Goal: Task Accomplishment & Management: Complete application form

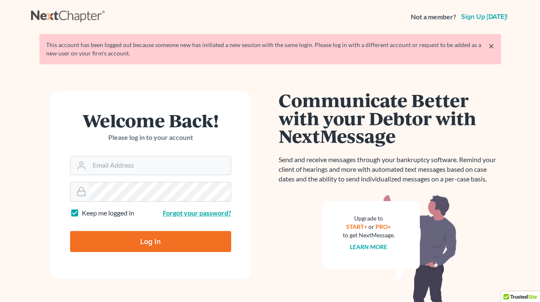
type input "attyweaver@icloud.com"
click at [167, 246] on input "Log In" at bounding box center [150, 241] width 161 height 21
type input "Thinking..."
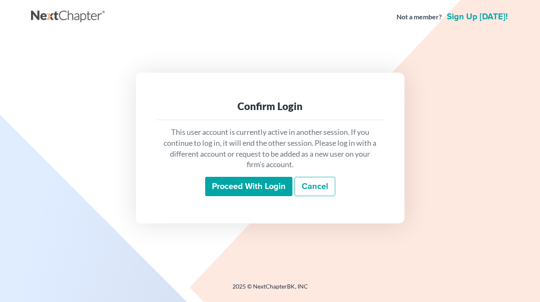
click at [238, 189] on input "Proceed with login" at bounding box center [248, 186] width 87 height 19
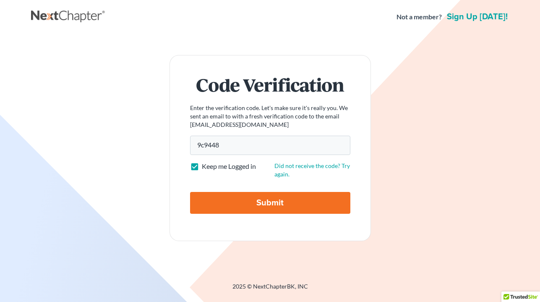
type input "9c9448"
click at [261, 198] on input "Submit" at bounding box center [270, 203] width 160 height 22
type input "Thinking..."
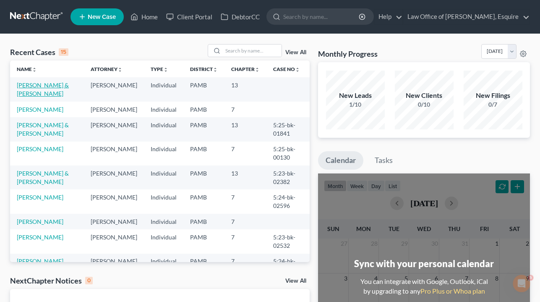
click at [47, 85] on link "[PERSON_NAME] & [PERSON_NAME]" at bounding box center [43, 89] width 52 height 16
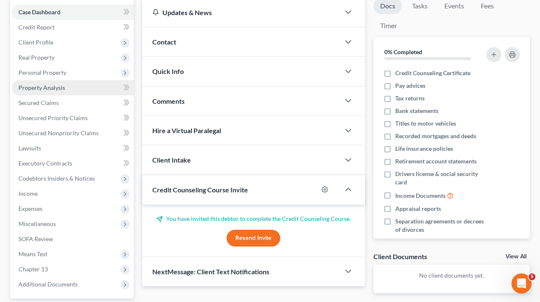
scroll to position [106, 0]
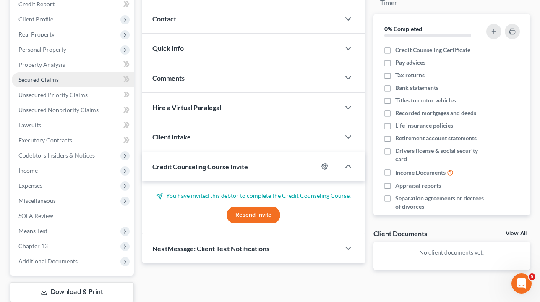
click at [47, 81] on span "Secured Claims" at bounding box center [38, 79] width 40 height 7
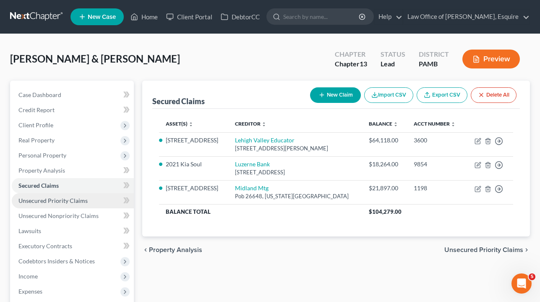
click at [59, 197] on span "Unsecured Priority Claims" at bounding box center [52, 200] width 69 height 7
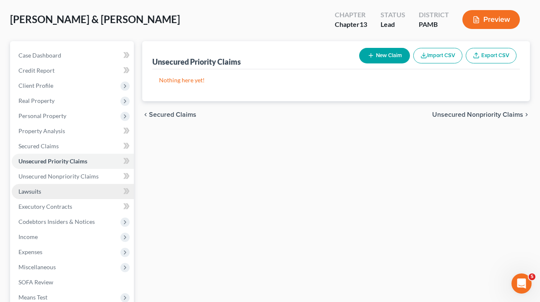
scroll to position [42, 0]
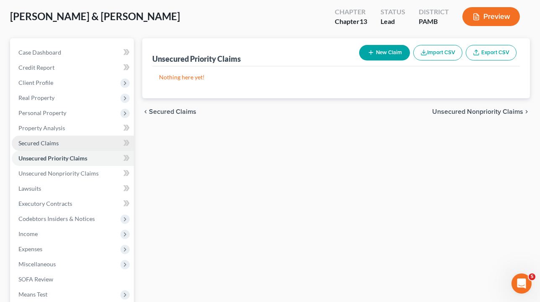
click at [63, 180] on link "Unsecured Nonpriority Claims" at bounding box center [73, 173] width 122 height 15
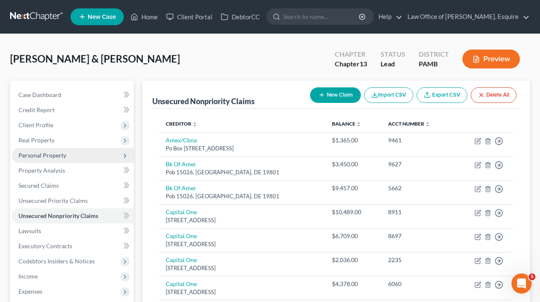
click at [68, 154] on span "Personal Property" at bounding box center [73, 155] width 122 height 15
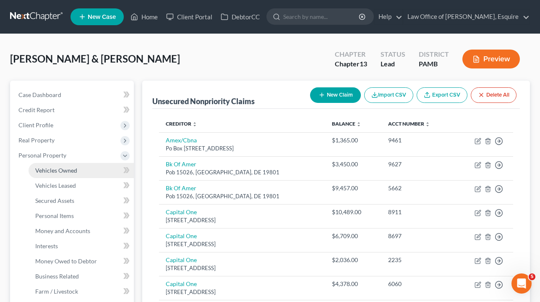
click at [68, 172] on span "Vehicles Owned" at bounding box center [56, 170] width 42 height 7
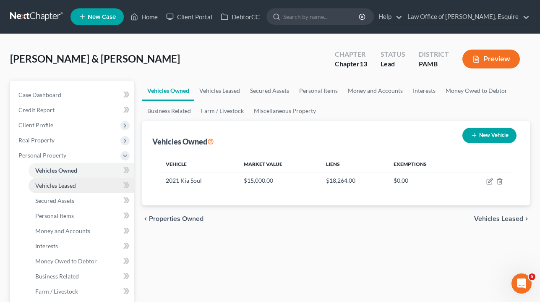
click at [71, 187] on span "Vehicles Leased" at bounding box center [55, 185] width 41 height 7
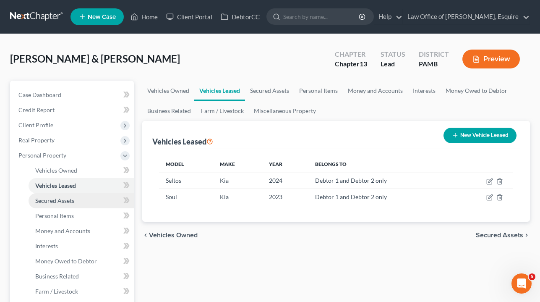
click at [72, 200] on span "Secured Assets" at bounding box center [54, 200] width 39 height 7
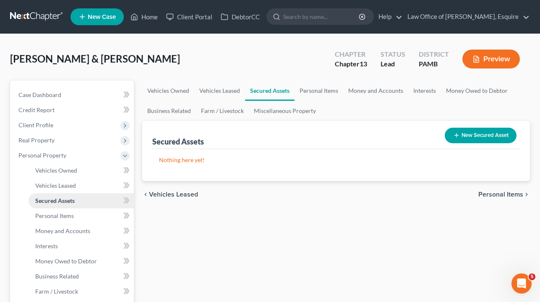
scroll to position [63, 0]
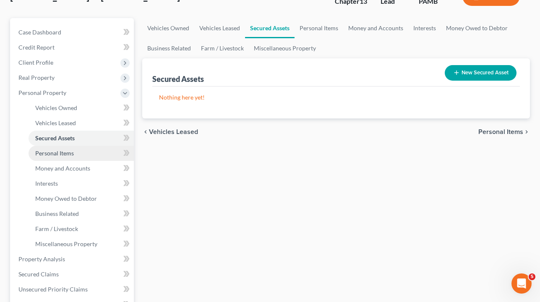
click at [73, 153] on span "Personal Items" at bounding box center [54, 152] width 39 height 7
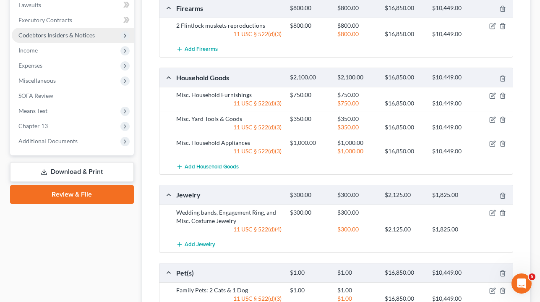
scroll to position [284, 0]
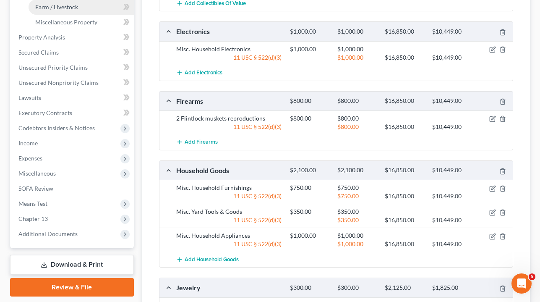
click at [82, 9] on link "Farm / Livestock" at bounding box center [81, 7] width 105 height 15
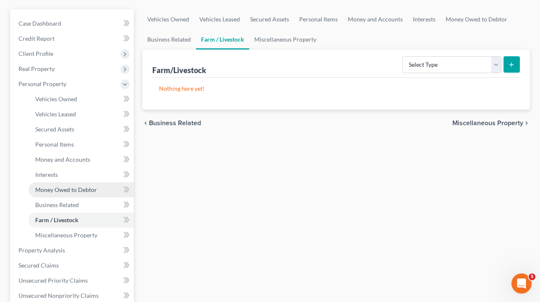
scroll to position [73, 0]
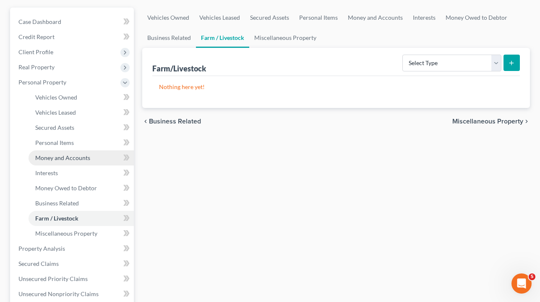
click at [65, 159] on span "Money and Accounts" at bounding box center [62, 157] width 55 height 7
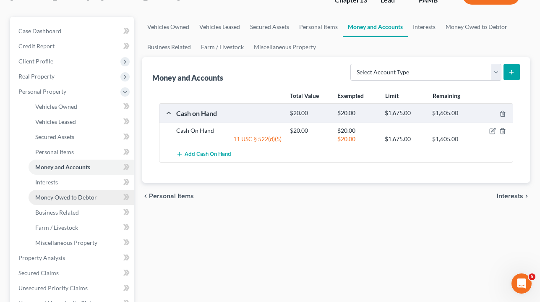
scroll to position [65, 0]
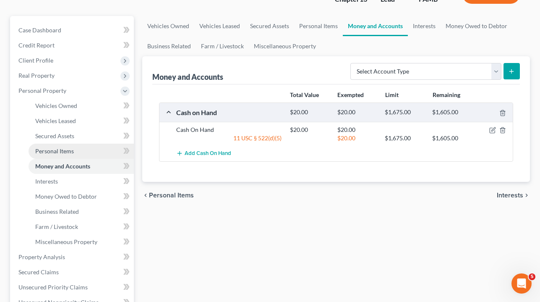
click at [75, 150] on link "Personal Items" at bounding box center [81, 151] width 105 height 15
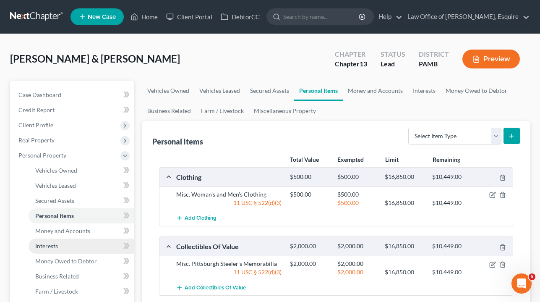
click at [69, 251] on link "Interests" at bounding box center [81, 245] width 105 height 15
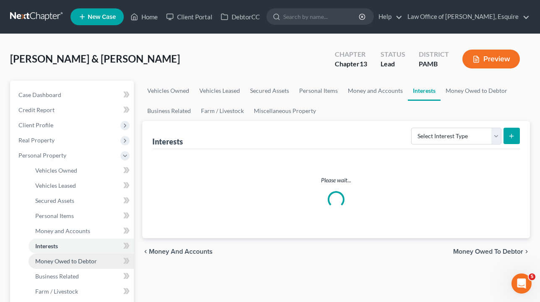
click at [83, 257] on span "Money Owed to Debtor" at bounding box center [66, 260] width 62 height 7
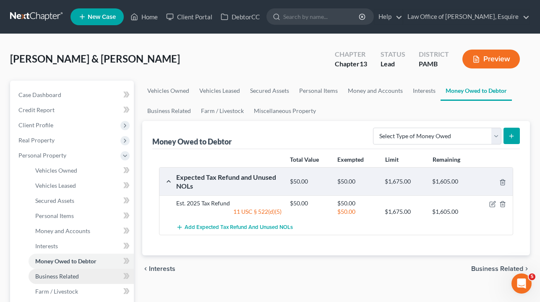
click at [74, 276] on span "Business Related" at bounding box center [57, 275] width 44 height 7
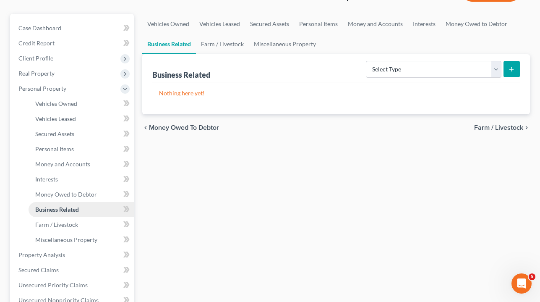
scroll to position [100, 0]
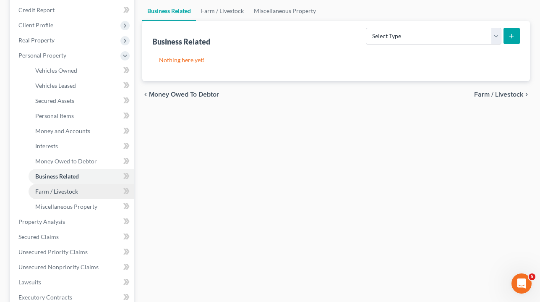
click at [73, 194] on span "Farm / Livestock" at bounding box center [56, 191] width 43 height 7
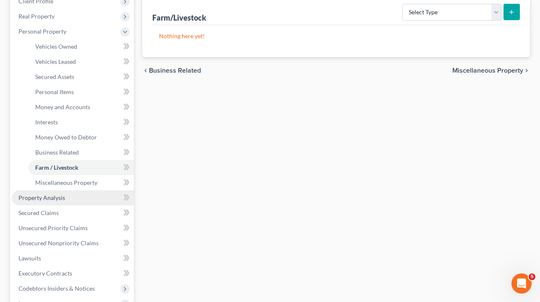
click at [70, 196] on link "Property Analysis" at bounding box center [73, 197] width 122 height 15
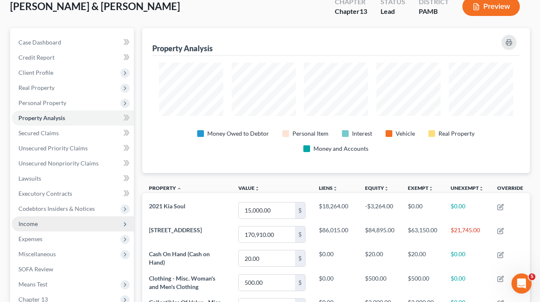
click at [49, 225] on span "Income" at bounding box center [73, 223] width 122 height 15
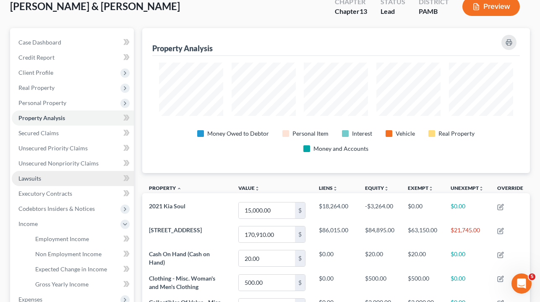
click at [60, 237] on span "Employment Income" at bounding box center [62, 238] width 54 height 7
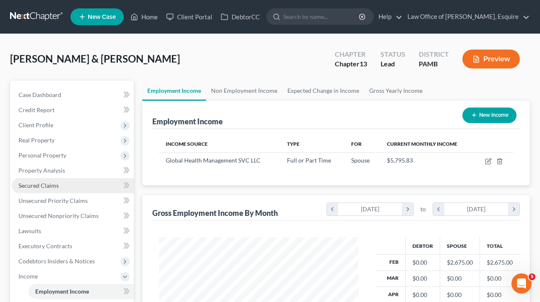
click at [47, 185] on span "Secured Claims" at bounding box center [38, 185] width 40 height 7
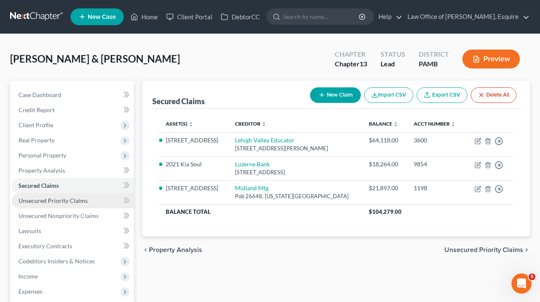
click at [50, 200] on span "Unsecured Priority Claims" at bounding box center [52, 200] width 69 height 7
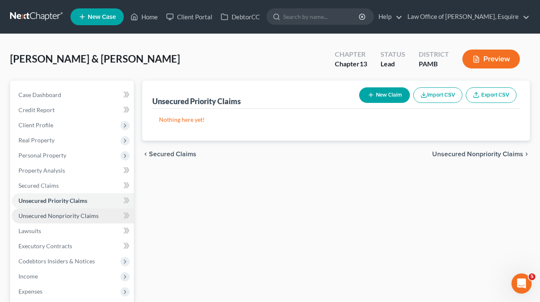
click at [52, 218] on span "Unsecured Nonpriority Claims" at bounding box center [58, 215] width 80 height 7
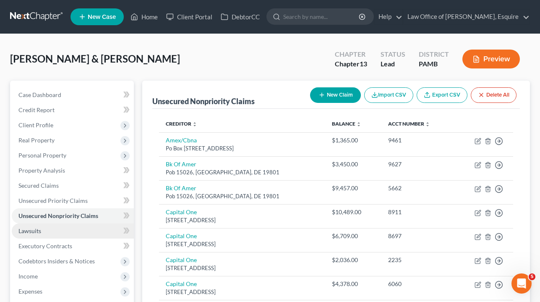
click at [39, 231] on span "Lawsuits" at bounding box center [29, 230] width 23 height 7
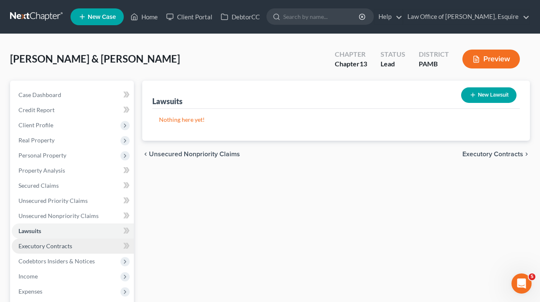
click at [55, 249] on link "Executory Contracts" at bounding box center [73, 245] width 122 height 15
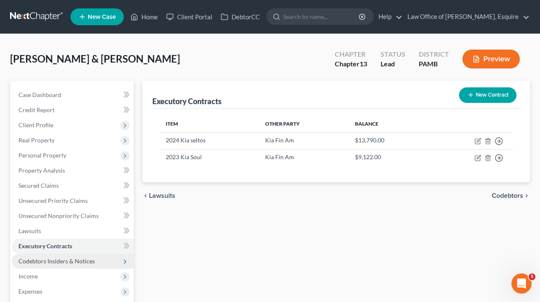
click at [59, 265] on span "Codebtors Insiders & Notices" at bounding box center [73, 260] width 122 height 15
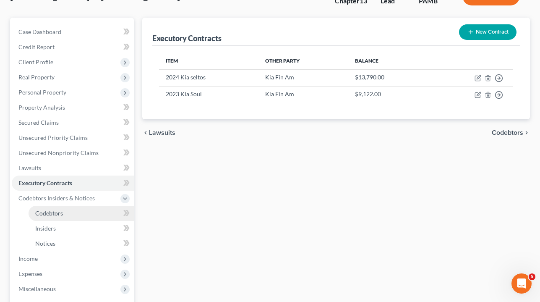
scroll to position [79, 0]
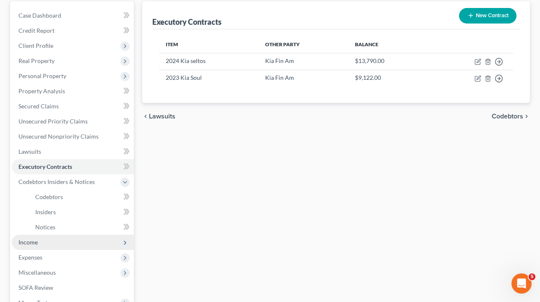
click at [53, 242] on span "Income" at bounding box center [73, 242] width 122 height 15
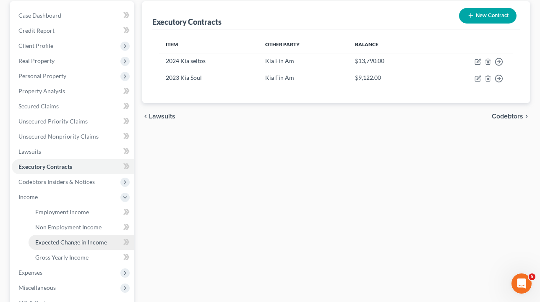
click at [77, 244] on span "Expected Change in Income" at bounding box center [71, 241] width 72 height 7
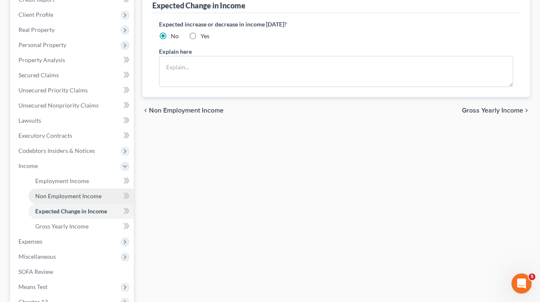
click at [83, 197] on span "Non Employment Income" at bounding box center [68, 195] width 66 height 7
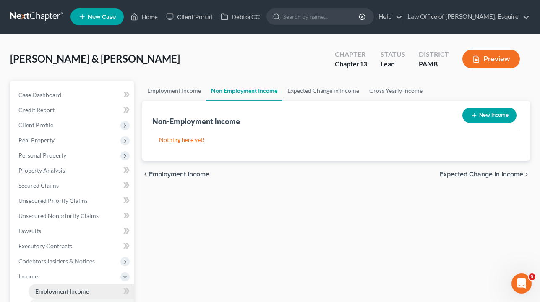
click at [71, 287] on span "Employment Income" at bounding box center [62, 290] width 54 height 7
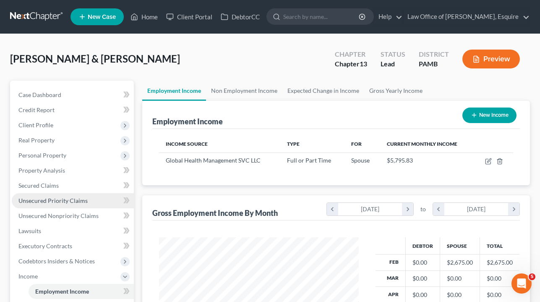
scroll to position [81, 0]
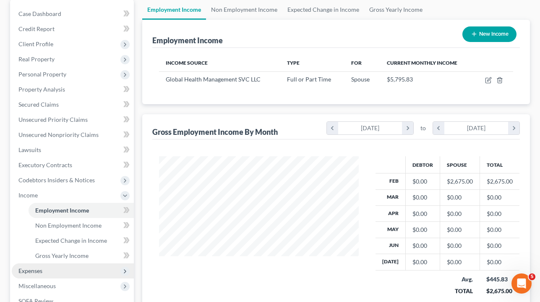
click at [62, 263] on span "Expenses" at bounding box center [73, 270] width 122 height 15
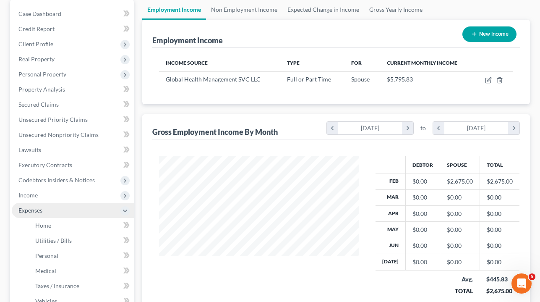
scroll to position [151, 0]
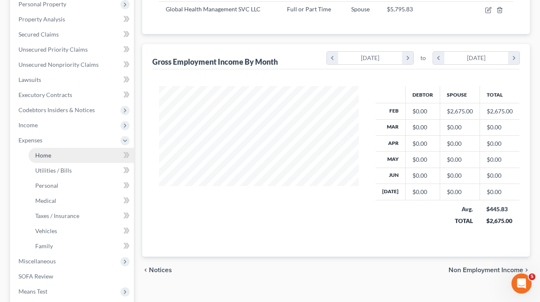
click at [73, 158] on link "Home" at bounding box center [81, 155] width 105 height 15
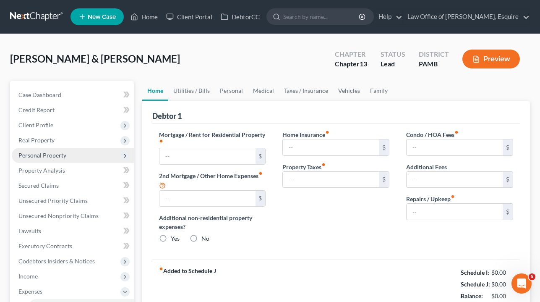
type input "780.00"
type input "0.00"
radio input "true"
type input "0.00"
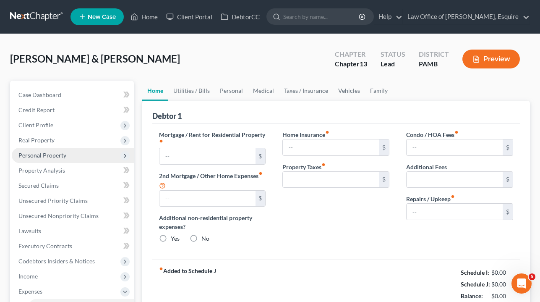
type input "0.00"
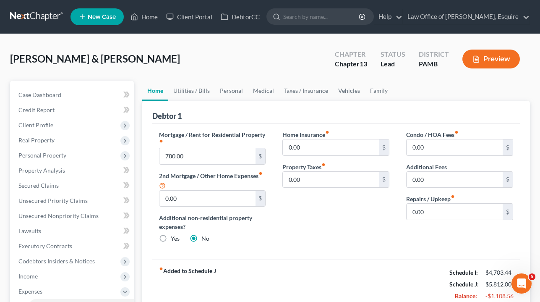
scroll to position [45, 0]
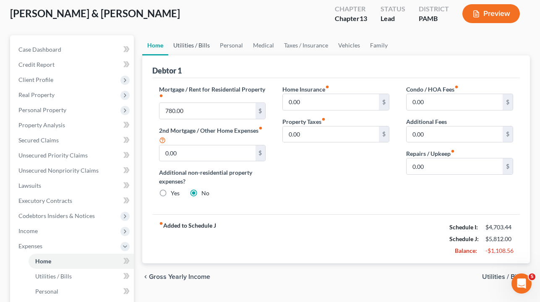
click at [194, 44] on link "Utilities / Bills" at bounding box center [191, 45] width 47 height 20
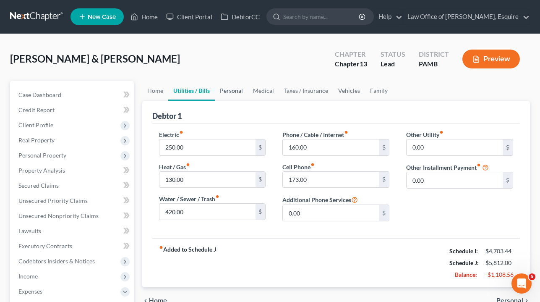
click at [236, 91] on link "Personal" at bounding box center [231, 91] width 33 height 20
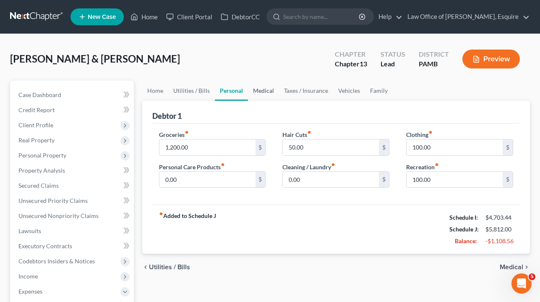
click at [267, 89] on link "Medical" at bounding box center [263, 91] width 31 height 20
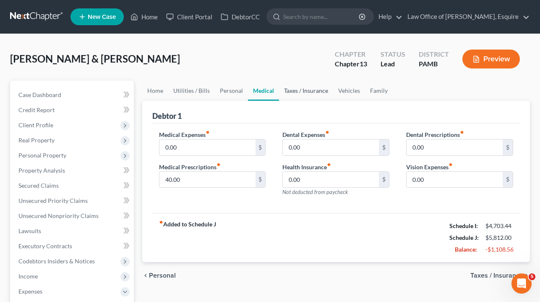
click at [300, 91] on link "Taxes / Insurance" at bounding box center [306, 91] width 54 height 20
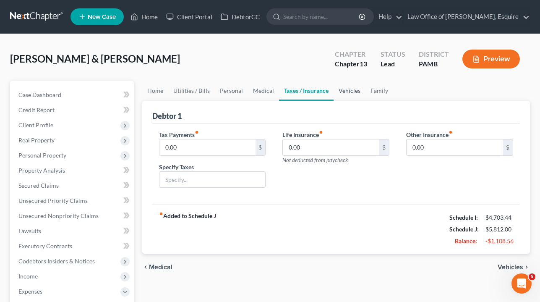
click at [342, 94] on link "Vehicles" at bounding box center [350, 91] width 32 height 20
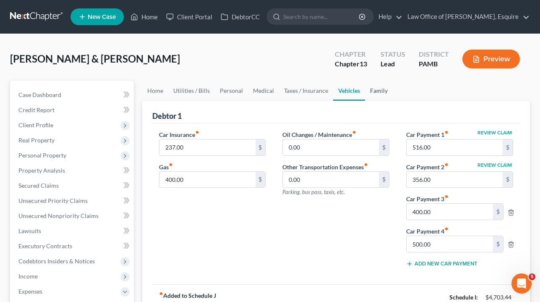
click at [379, 93] on link "Family" at bounding box center [379, 91] width 28 height 20
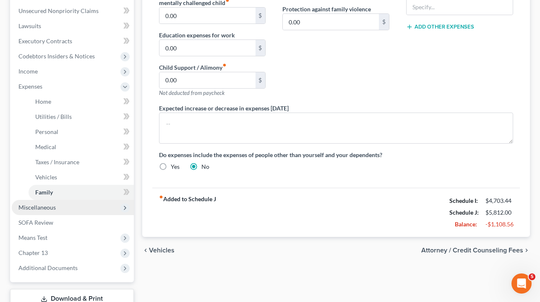
scroll to position [227, 0]
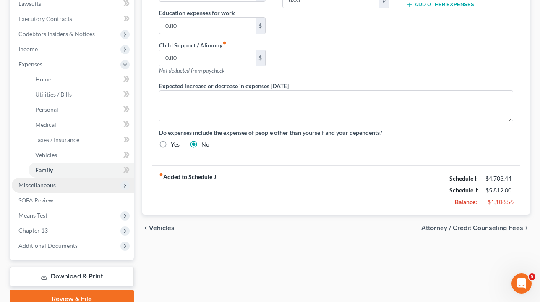
click at [85, 186] on span "Miscellaneous" at bounding box center [73, 185] width 122 height 15
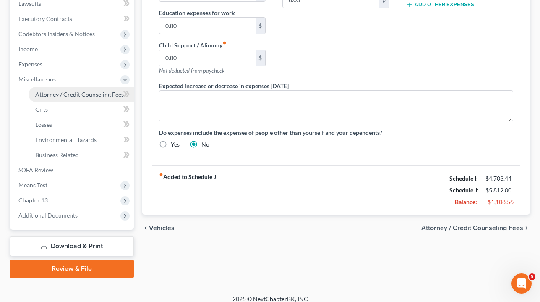
click at [77, 96] on span "Attorney / Credit Counseling Fees" at bounding box center [79, 94] width 89 height 7
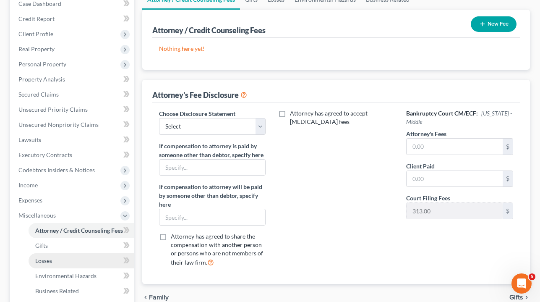
scroll to position [203, 0]
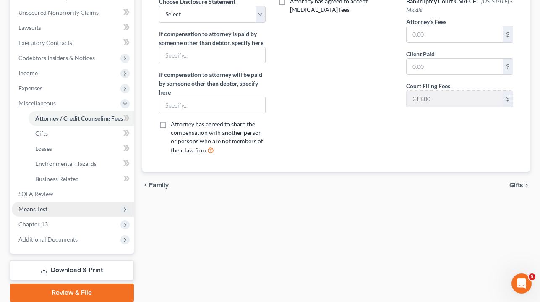
click at [58, 208] on span "Means Test" at bounding box center [73, 208] width 122 height 15
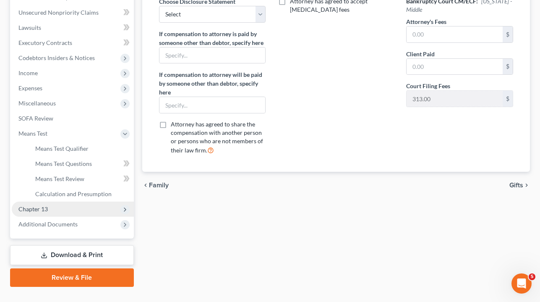
click at [72, 205] on span "Chapter 13" at bounding box center [73, 208] width 122 height 15
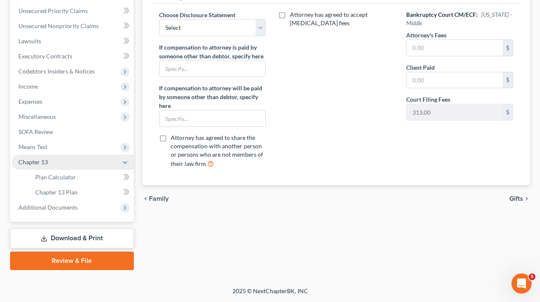
scroll to position [190, 0]
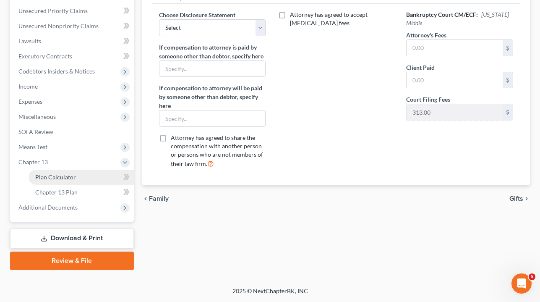
click at [78, 181] on link "Plan Calculator" at bounding box center [81, 177] width 105 height 15
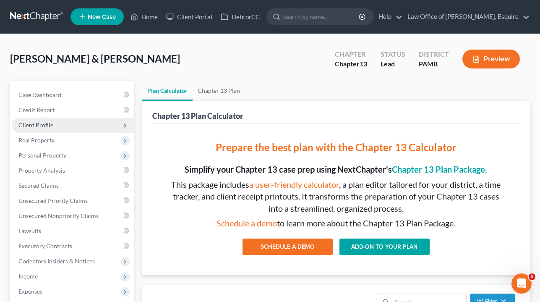
click at [48, 125] on span "Client Profile" at bounding box center [35, 124] width 35 height 7
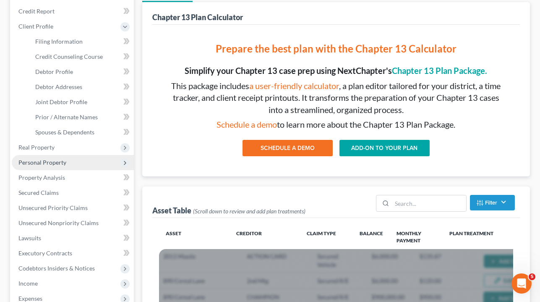
scroll to position [103, 0]
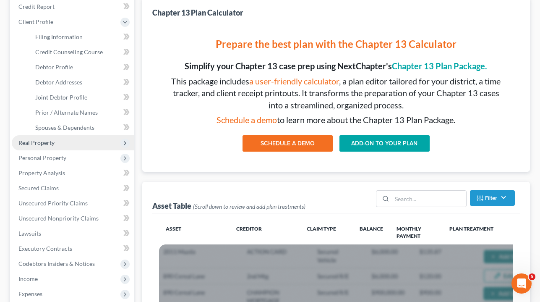
click at [60, 141] on span "Real Property" at bounding box center [73, 142] width 122 height 15
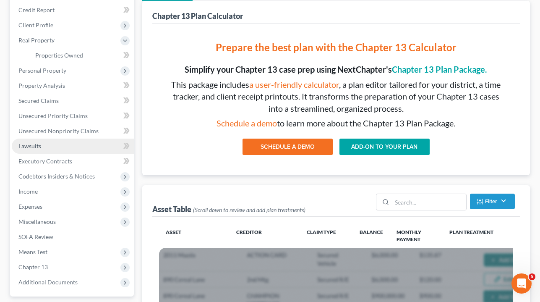
scroll to position [80, 0]
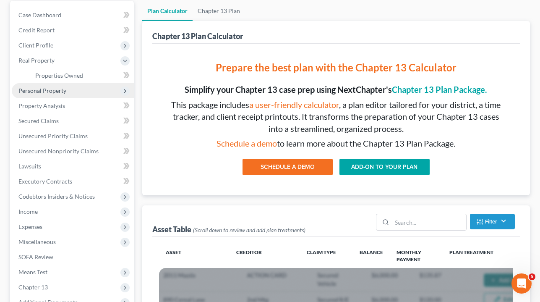
click at [72, 87] on span "Personal Property" at bounding box center [73, 90] width 122 height 15
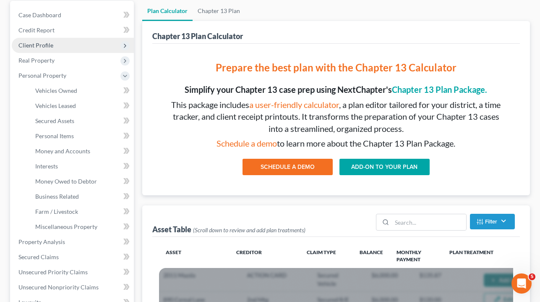
click at [71, 92] on span "Vehicles Owned" at bounding box center [56, 90] width 42 height 7
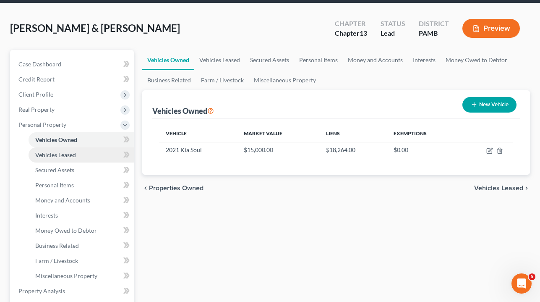
scroll to position [52, 0]
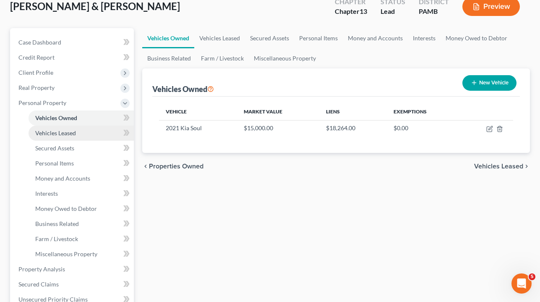
click at [60, 135] on span "Vehicles Leased" at bounding box center [55, 132] width 41 height 7
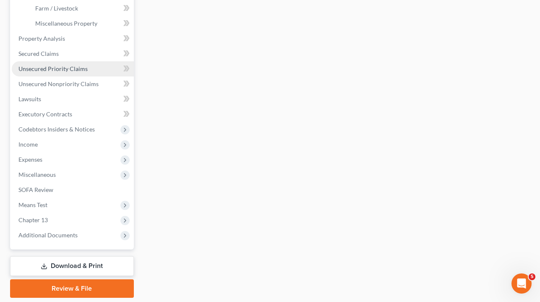
scroll to position [170, 0]
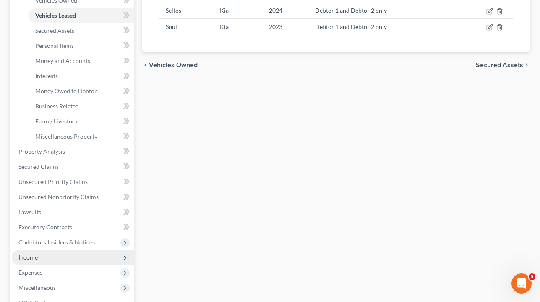
click at [51, 259] on span "Income" at bounding box center [73, 257] width 122 height 15
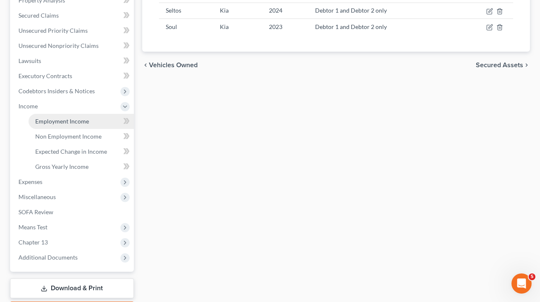
click at [88, 120] on link "Employment Income" at bounding box center [81, 121] width 105 height 15
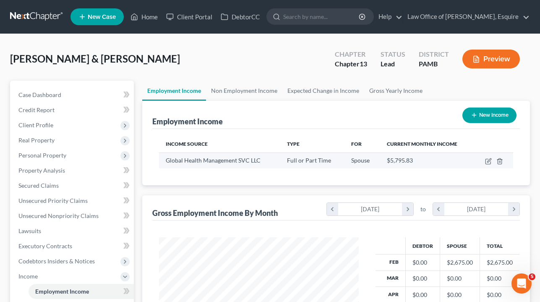
scroll to position [37, 0]
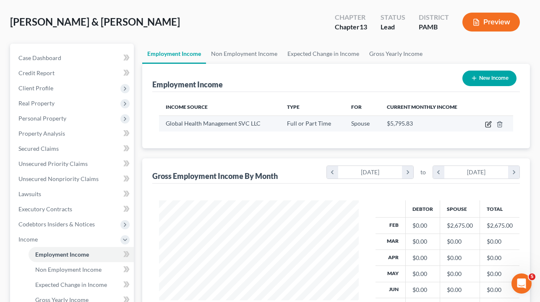
click at [489, 126] on icon "button" at bounding box center [488, 124] width 7 height 7
select select "0"
select select "2"
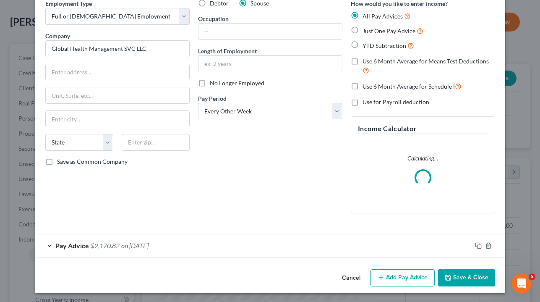
scroll to position [39, 0]
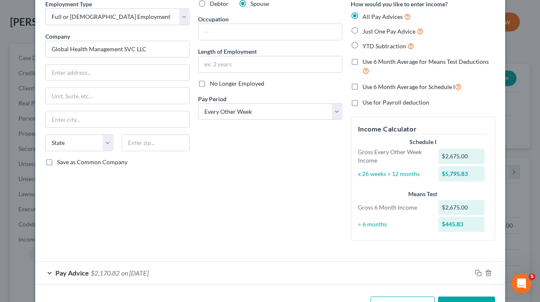
click at [146, 248] on div "Employment Type * Select Full or [DEMOGRAPHIC_DATA] Employment Self Employment …" at bounding box center [270, 127] width 458 height 255
click at [457, 296] on button "Save & Close" at bounding box center [466, 305] width 57 height 18
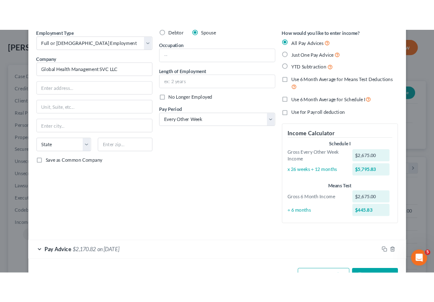
scroll to position [66, 0]
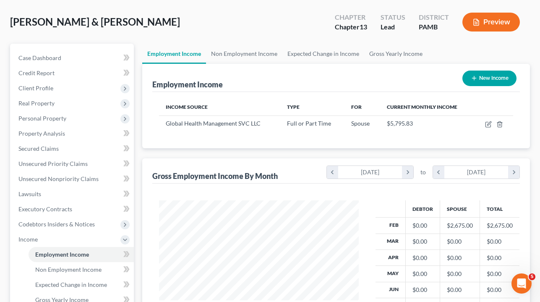
click at [494, 78] on button "New Income" at bounding box center [490, 79] width 54 height 16
select select "0"
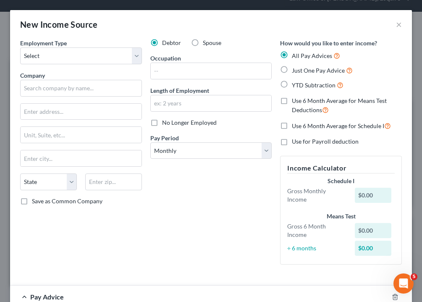
scroll to position [115, 248]
select select "0"
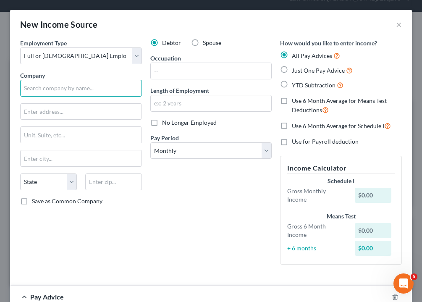
click at [75, 88] on input "text" at bounding box center [81, 88] width 122 height 17
type input "[GEOGRAPHIC_DATA]"
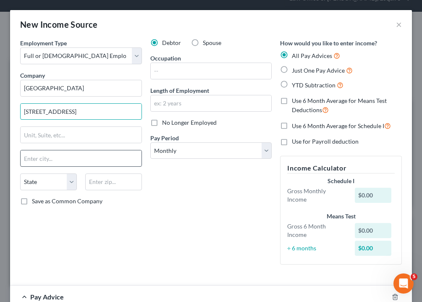
type input "[STREET_ADDRESS]"
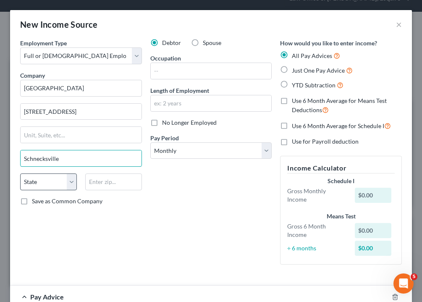
type input "Schnecksville"
select select "39"
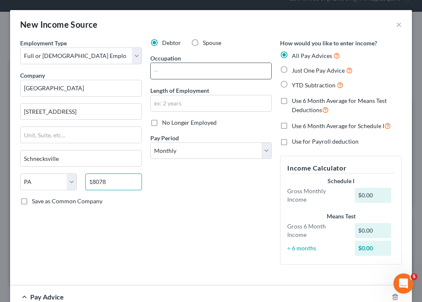
type input "18078"
click at [177, 71] on input "text" at bounding box center [211, 71] width 121 height 16
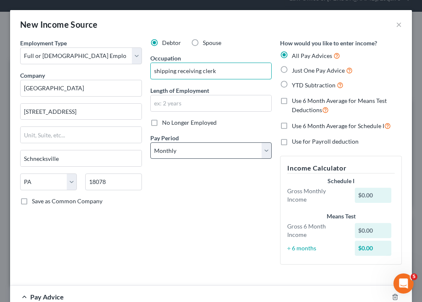
type input "shipping receiving clerk"
select select "2"
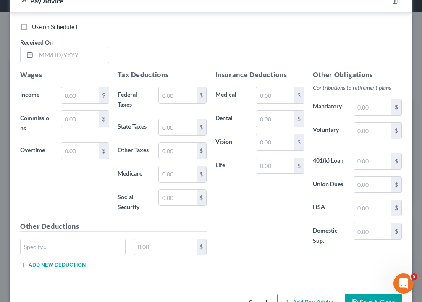
scroll to position [273, 0]
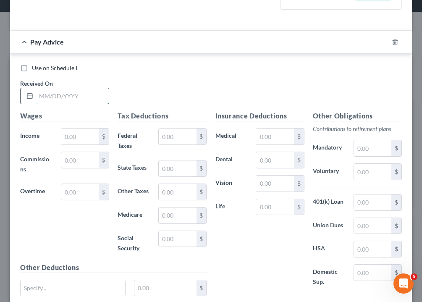
click at [75, 97] on input "text" at bounding box center [72, 96] width 73 height 16
type input "[DATE]"
click at [73, 132] on input "text" at bounding box center [79, 136] width 37 height 16
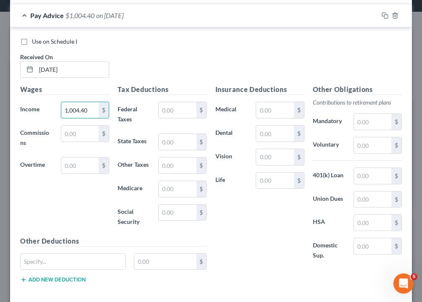
scroll to position [301, 0]
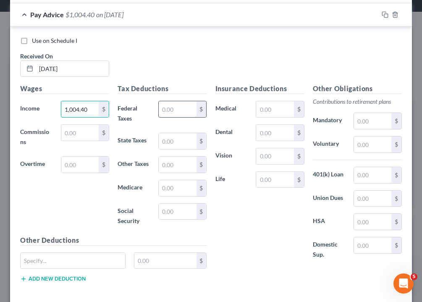
type input "1,004.40"
click at [178, 102] on input "text" at bounding box center [177, 109] width 37 height 16
type input "22.77"
click at [175, 136] on input "text" at bounding box center [177, 141] width 37 height 16
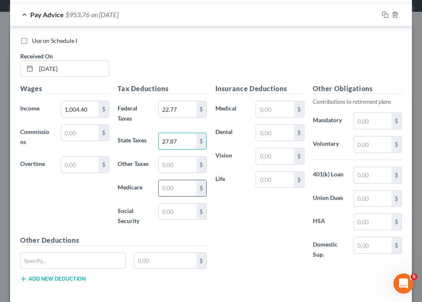
type input "27.87"
click at [174, 191] on input "text" at bounding box center [177, 188] width 37 height 16
type input "12.83"
click at [179, 210] on input "text" at bounding box center [177, 212] width 37 height 16
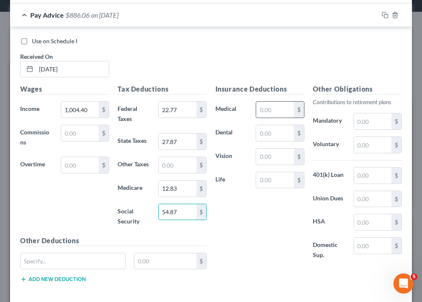
type input "54.87"
click at [267, 107] on input "text" at bounding box center [274, 110] width 37 height 16
type input "12.83"
click at [268, 131] on input "text" at bounding box center [274, 133] width 37 height 16
click at [165, 162] on input "text" at bounding box center [177, 165] width 37 height 16
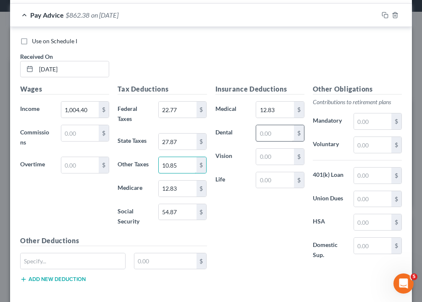
type input "10.85"
click at [276, 126] on input "text" at bounding box center [274, 133] width 37 height 16
type input "3.55"
click at [374, 170] on input "text" at bounding box center [372, 175] width 37 height 16
type input "17.26"
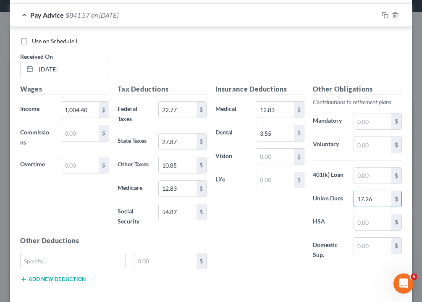
type input "17.26"
click at [107, 192] on div "Wages Income * 1,004.40 $ Commissions $ Overtime $" at bounding box center [64, 159] width 97 height 151
click at [368, 119] on input "text" at bounding box center [372, 121] width 37 height 16
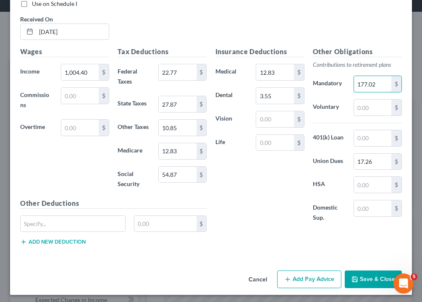
scroll to position [337, 0]
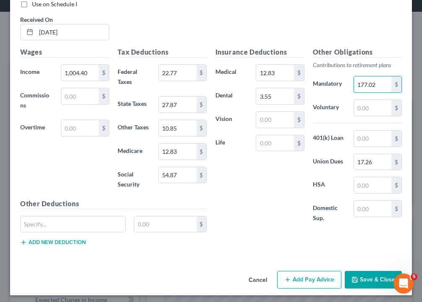
type input "177.02"
click at [379, 278] on button "Save & Close" at bounding box center [373, 280] width 57 height 18
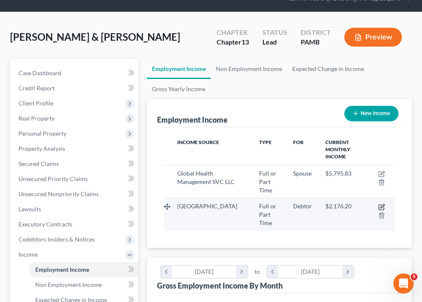
click at [382, 204] on icon "button" at bounding box center [381, 207] width 7 height 7
select select "0"
select select "39"
select select "2"
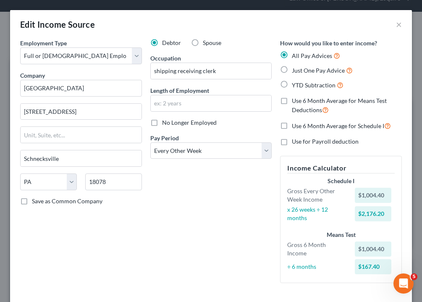
scroll to position [68, 0]
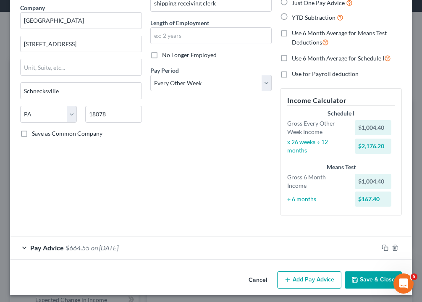
click at [320, 275] on button "Add Pay Advice" at bounding box center [309, 280] width 64 height 18
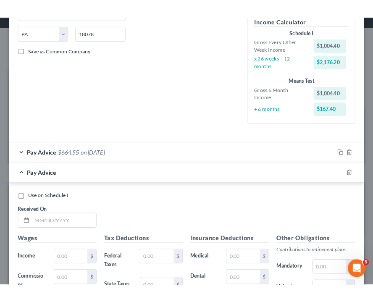
scroll to position [223, 0]
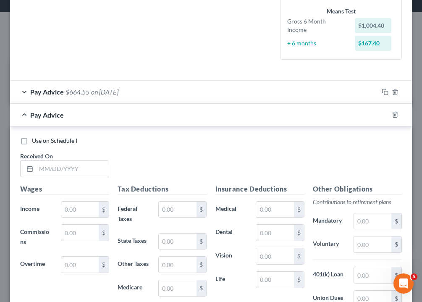
click at [145, 86] on div "Pay Advice $664.55 on [DATE]" at bounding box center [194, 92] width 368 height 22
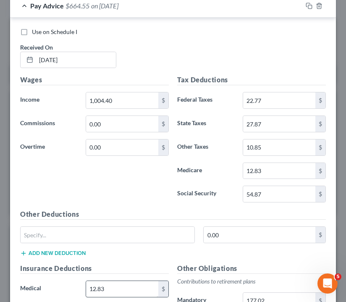
scroll to position [309, 0]
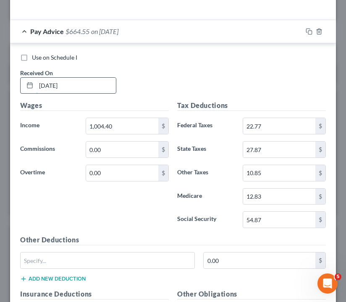
click at [89, 78] on input "[DATE]" at bounding box center [76, 86] width 80 height 16
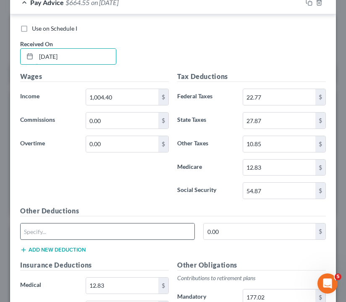
scroll to position [315, 0]
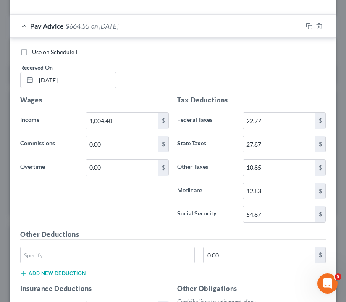
click at [160, 178] on div "Wages Income * 1,004.40 $ Commissions 0.00 $ Overtime 0.00 $" at bounding box center [94, 162] width 157 height 134
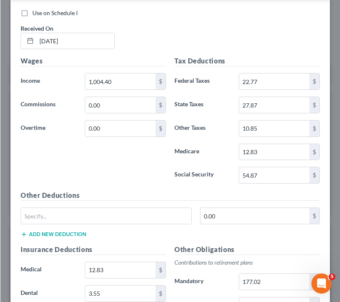
scroll to position [143, 303]
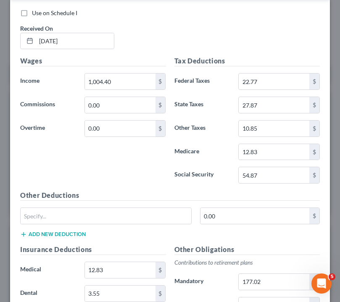
click at [47, 144] on div "Wages Income * 1,004.40 $ Commissions 0.00 $ Overtime 0.00 $" at bounding box center [93, 123] width 154 height 134
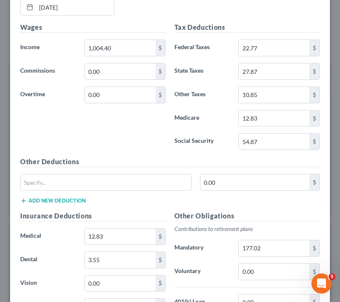
scroll to position [394, 0]
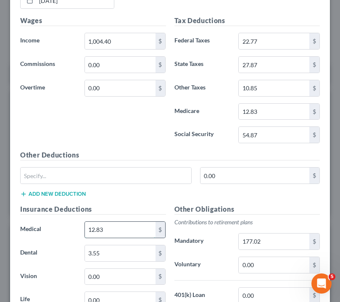
click at [94, 227] on input "12.83" at bounding box center [120, 230] width 71 height 16
drag, startPoint x: 117, startPoint y: 228, endPoint x: 83, endPoint y: 228, distance: 33.6
click at [83, 228] on div "12.83 $" at bounding box center [125, 229] width 90 height 17
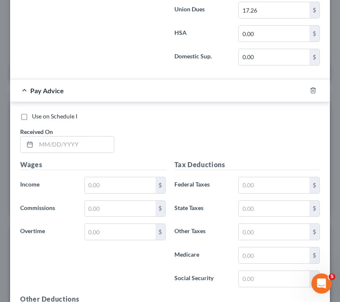
scroll to position [753, 0]
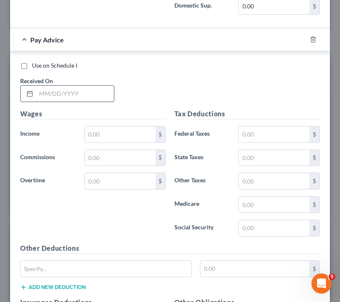
type input "19.24"
click at [47, 90] on input "text" at bounding box center [75, 94] width 78 height 16
type input "[DATE]"
click at [107, 131] on input "text" at bounding box center [120, 134] width 71 height 16
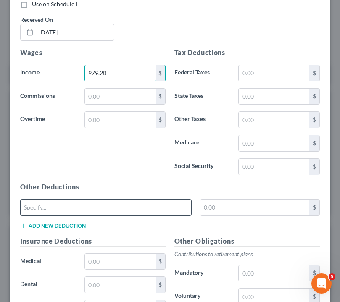
scroll to position [812, 0]
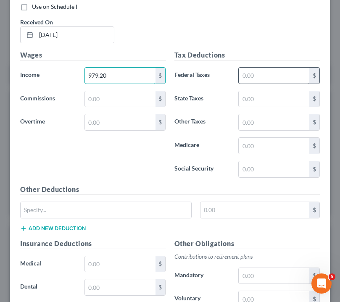
type input "979.20"
click at [254, 78] on input "text" at bounding box center [273, 76] width 71 height 16
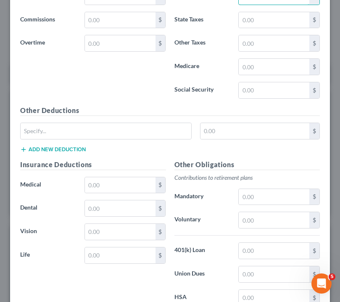
scroll to position [897, 0]
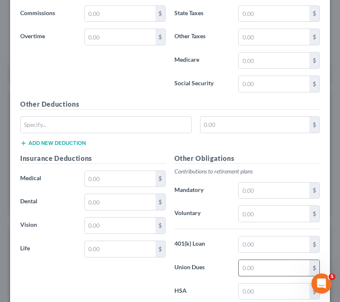
type input "25.09"
click at [267, 269] on input "text" at bounding box center [273, 268] width 71 height 16
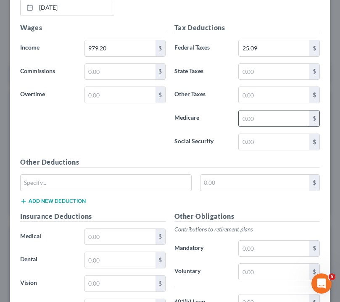
scroll to position [833, 0]
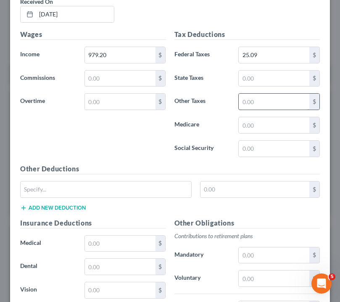
type input "17.26"
click at [265, 102] on input "text" at bounding box center [273, 102] width 71 height 16
type input "10.72"
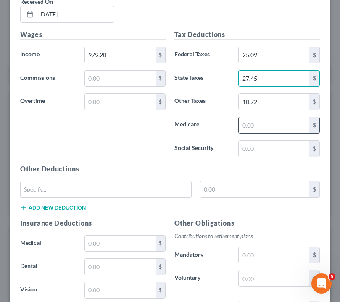
type input "27.45"
click at [265, 126] on input "text" at bounding box center [273, 125] width 71 height 16
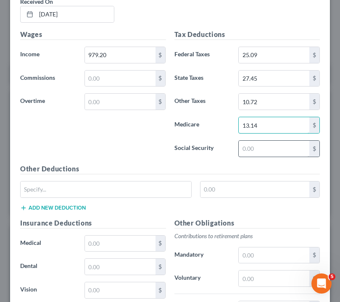
type input "13.14"
click at [267, 141] on input "text" at bounding box center [273, 149] width 71 height 16
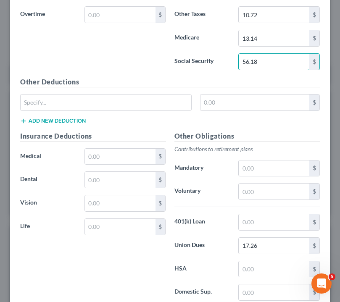
scroll to position [946, 0]
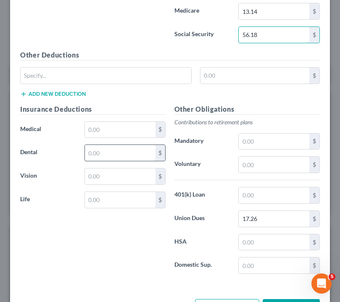
type input "56.18"
click at [119, 154] on input "text" at bounding box center [120, 153] width 71 height 16
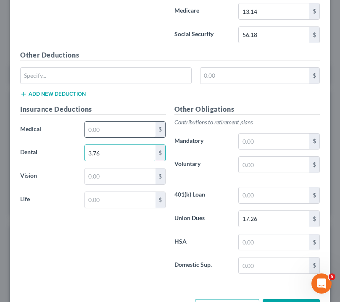
type input "3.76"
click at [113, 128] on input "text" at bounding box center [120, 130] width 71 height 16
type input "19.24"
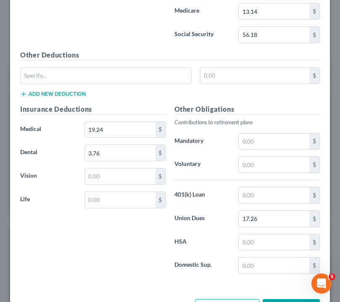
click at [66, 178] on label "Vision" at bounding box center [48, 176] width 64 height 17
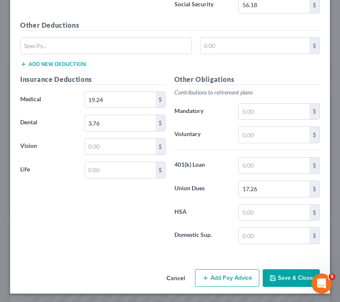
scroll to position [976, 0]
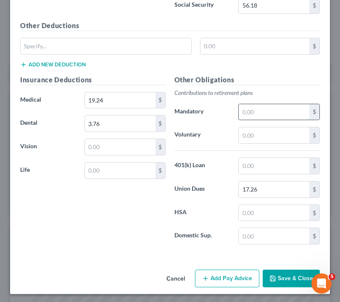
click at [265, 107] on input "text" at bounding box center [273, 112] width 71 height 16
click at [68, 180] on div "Insurance Deductions Medical 19.24 $ Dental 3.76 $ Vision $ Life $" at bounding box center [93, 163] width 154 height 177
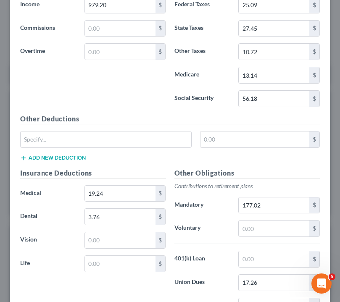
scroll to position [908, 0]
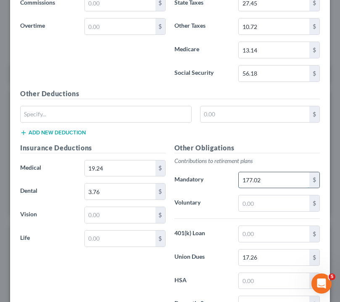
click at [264, 180] on input "177.02" at bounding box center [273, 180] width 71 height 16
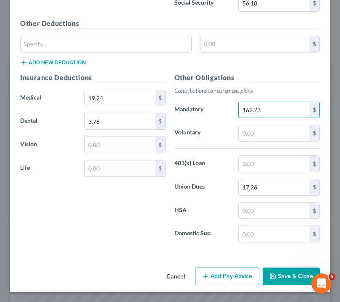
scroll to position [976, 0]
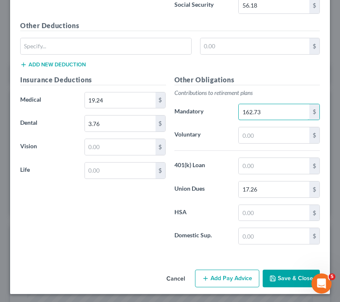
type input "162.73"
click at [290, 276] on button "Save & Close" at bounding box center [290, 278] width 57 height 18
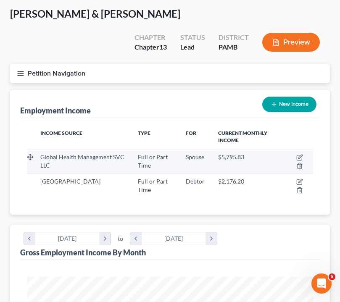
click at [71, 153] on span "Global Health Management SVC LLC" at bounding box center [82, 161] width 84 height 16
click at [301, 154] on icon "button" at bounding box center [299, 157] width 7 height 7
select select "0"
select select "2"
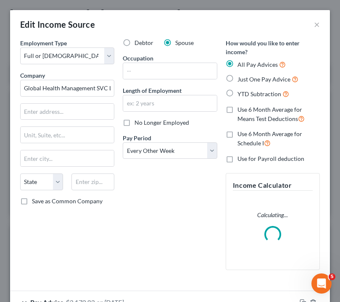
scroll to position [56, 0]
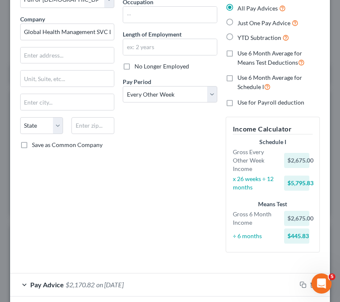
click at [98, 244] on div "Employment Type * Select Full or [DEMOGRAPHIC_DATA] Employment Self Employment …" at bounding box center [67, 120] width 102 height 277
click at [98, 280] on span "on [DATE]" at bounding box center [109, 284] width 27 height 8
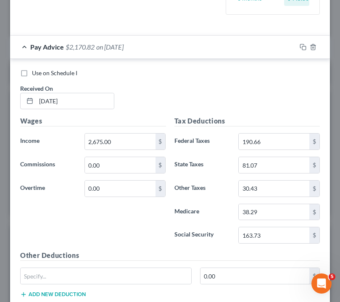
scroll to position [524, 0]
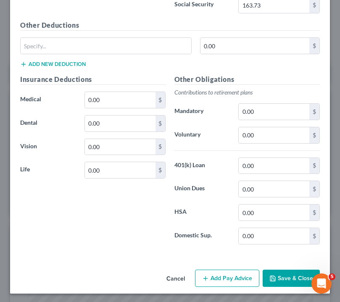
click at [291, 276] on button "Save & Close" at bounding box center [290, 278] width 57 height 18
